Goal: Book appointment/travel/reservation

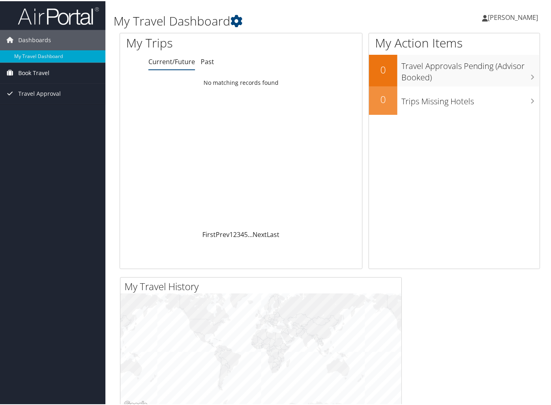
click at [32, 73] on span "Book Travel" at bounding box center [33, 72] width 31 height 20
click at [34, 103] on link "Book/Manage Online Trips" at bounding box center [53, 100] width 106 height 12
click at [506, 17] on span "[PERSON_NAME]" at bounding box center [513, 16] width 50 height 9
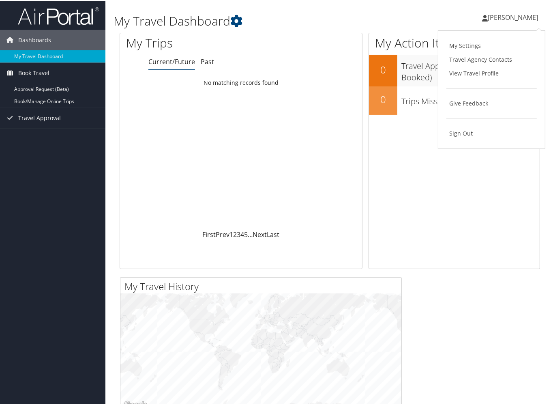
click at [460, 15] on div "[PERSON_NAME] [PERSON_NAME] My Settings Travel Agency Contacts View Travel Prof…" at bounding box center [462, 19] width 185 height 31
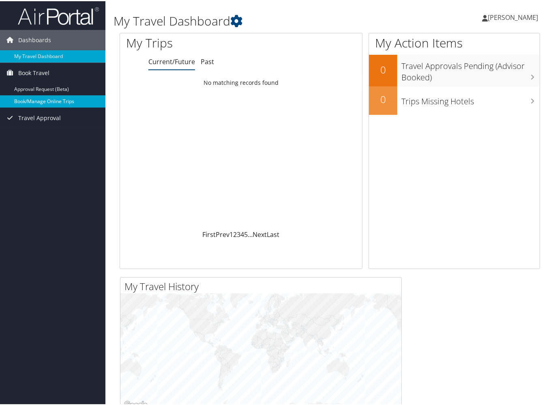
click at [53, 101] on link "Book/Manage Online Trips" at bounding box center [53, 100] width 106 height 12
